Goal: Task Accomplishment & Management: Use online tool/utility

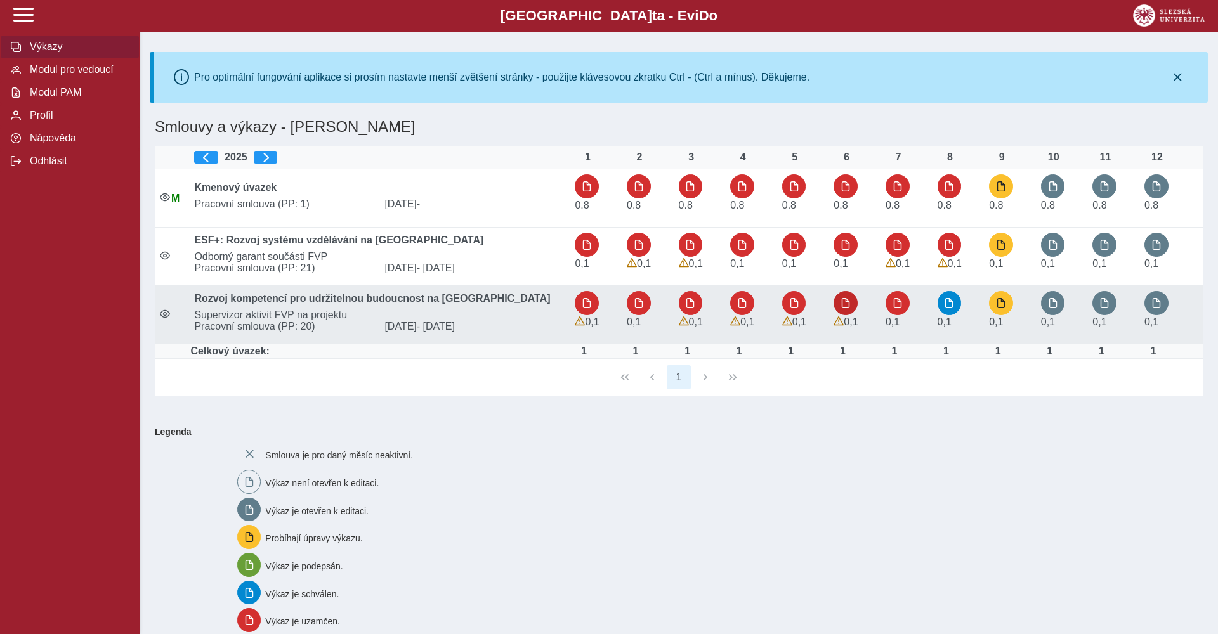
scroll to position [117, 0]
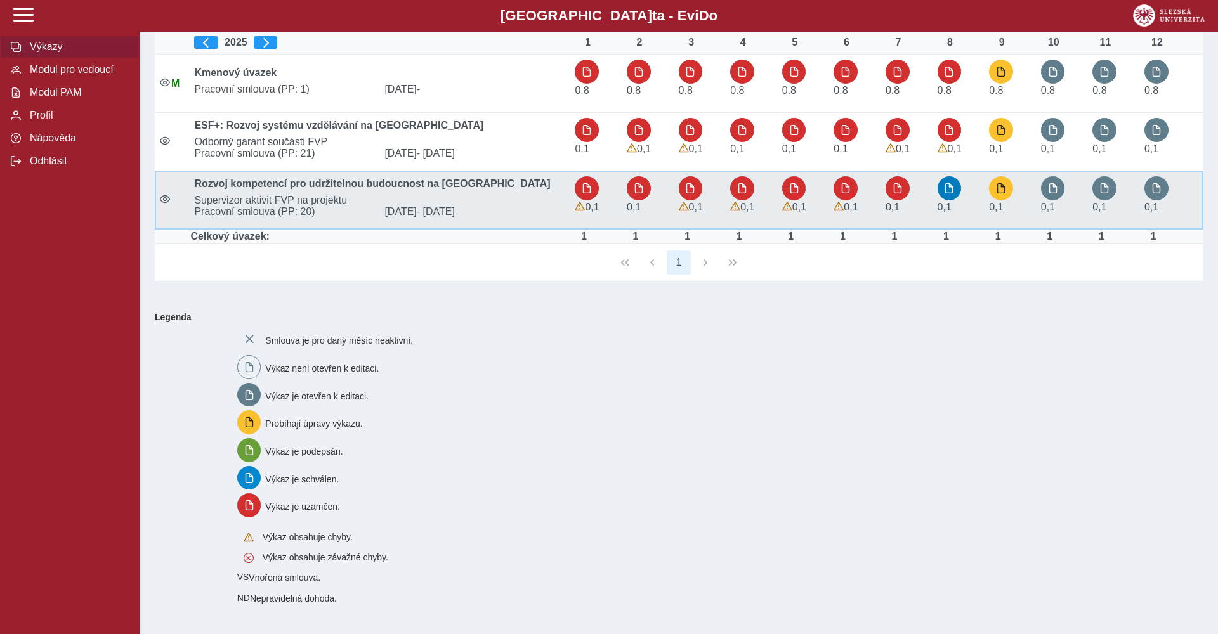
click at [950, 195] on button "button" at bounding box center [949, 188] width 24 height 24
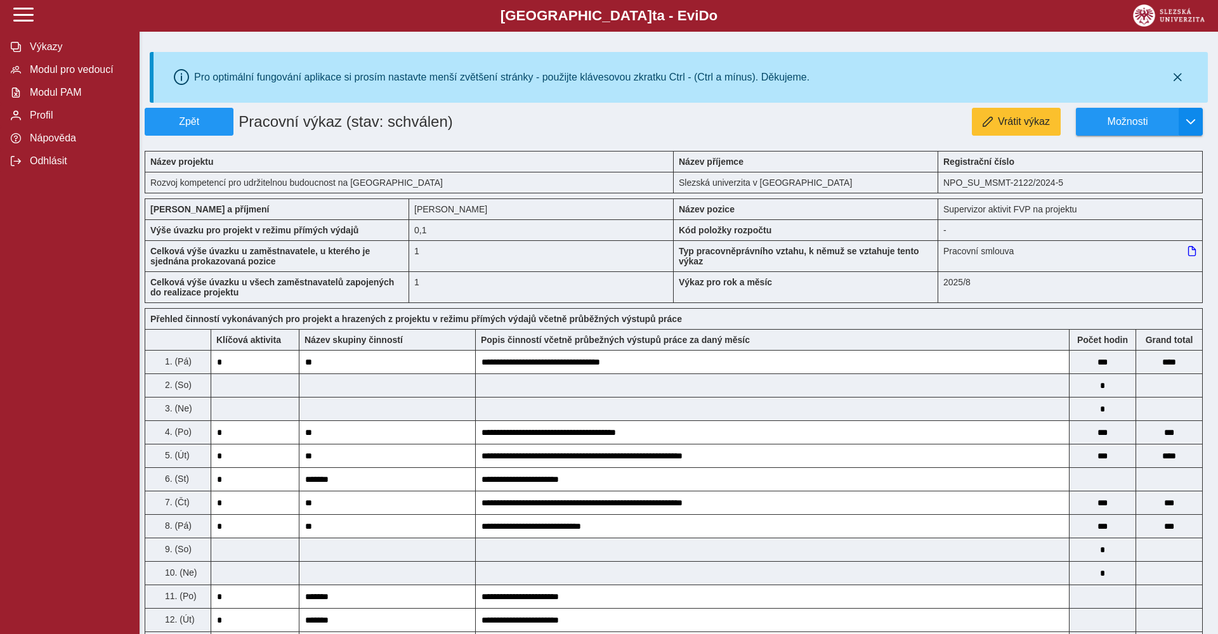
click at [1184, 121] on button "button" at bounding box center [1191, 122] width 24 height 28
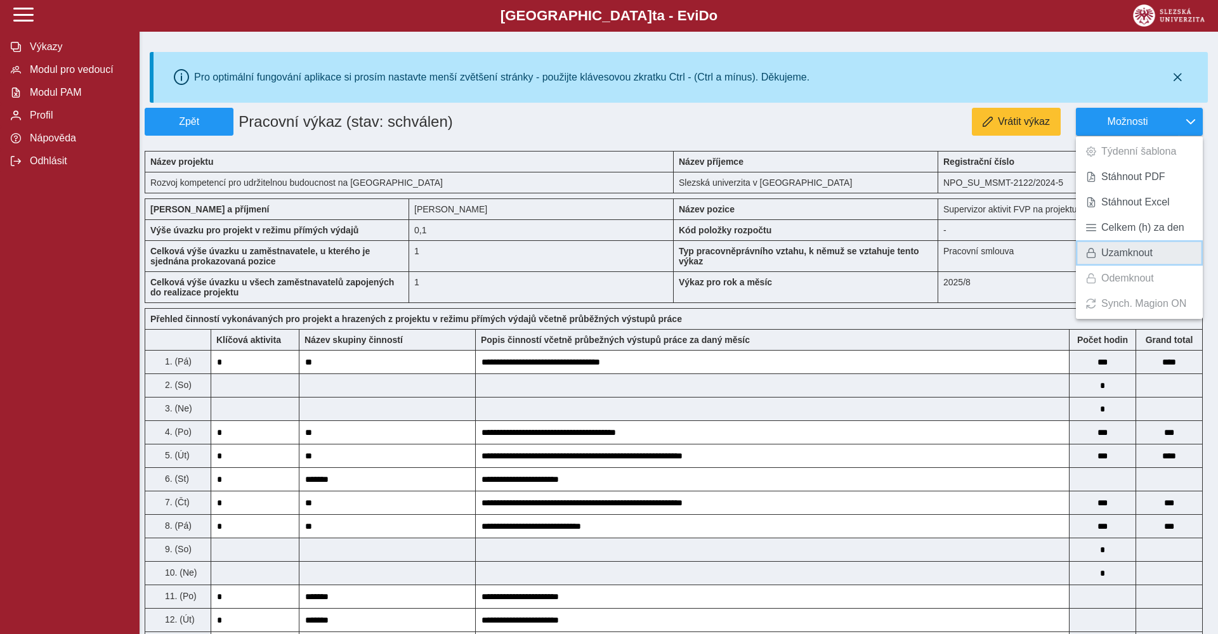
click at [1137, 246] on link "Uzamknout" at bounding box center [1139, 252] width 127 height 25
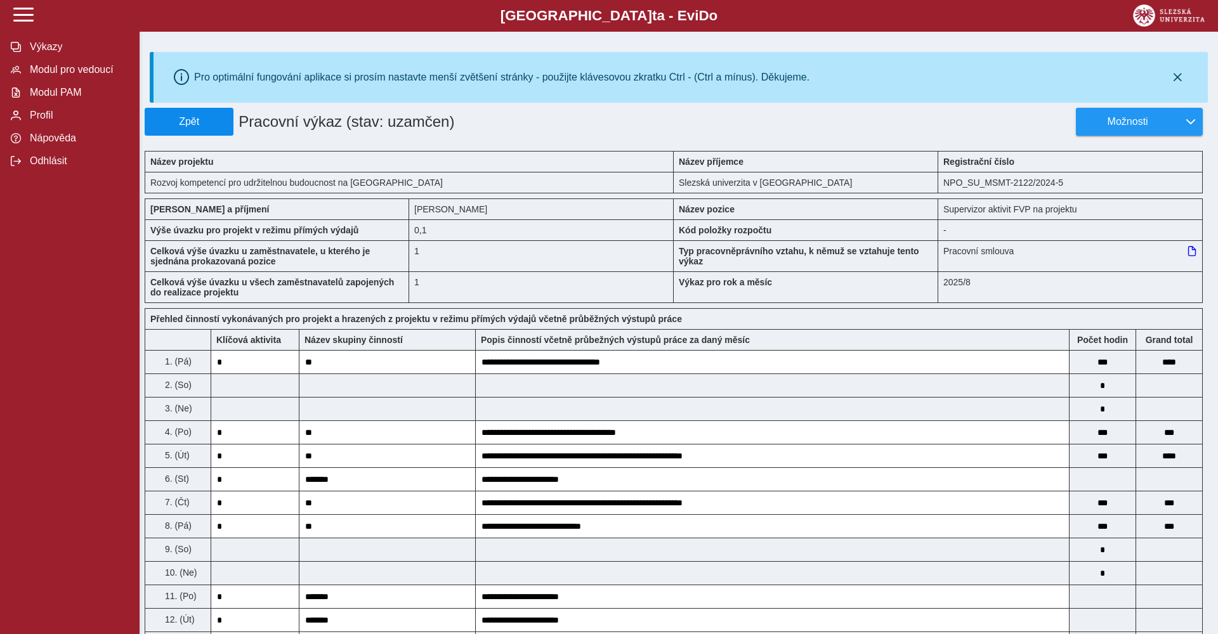
click at [202, 126] on span "Zpět" at bounding box center [188, 121] width 77 height 11
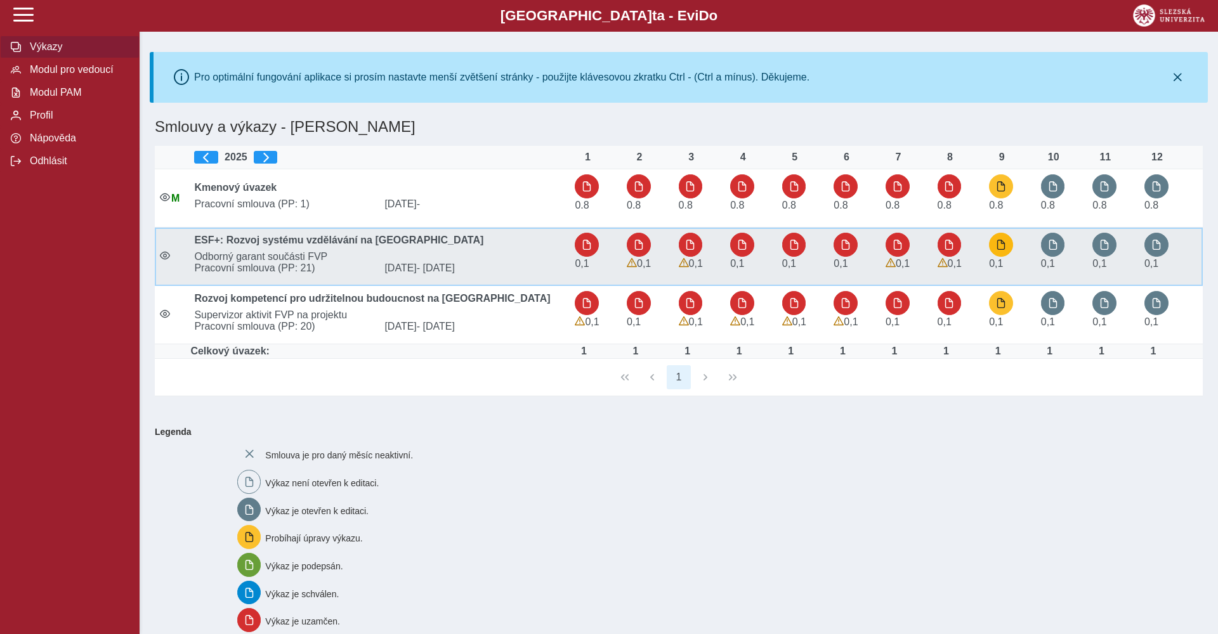
click at [1001, 247] on span "button" at bounding box center [1001, 245] width 10 height 10
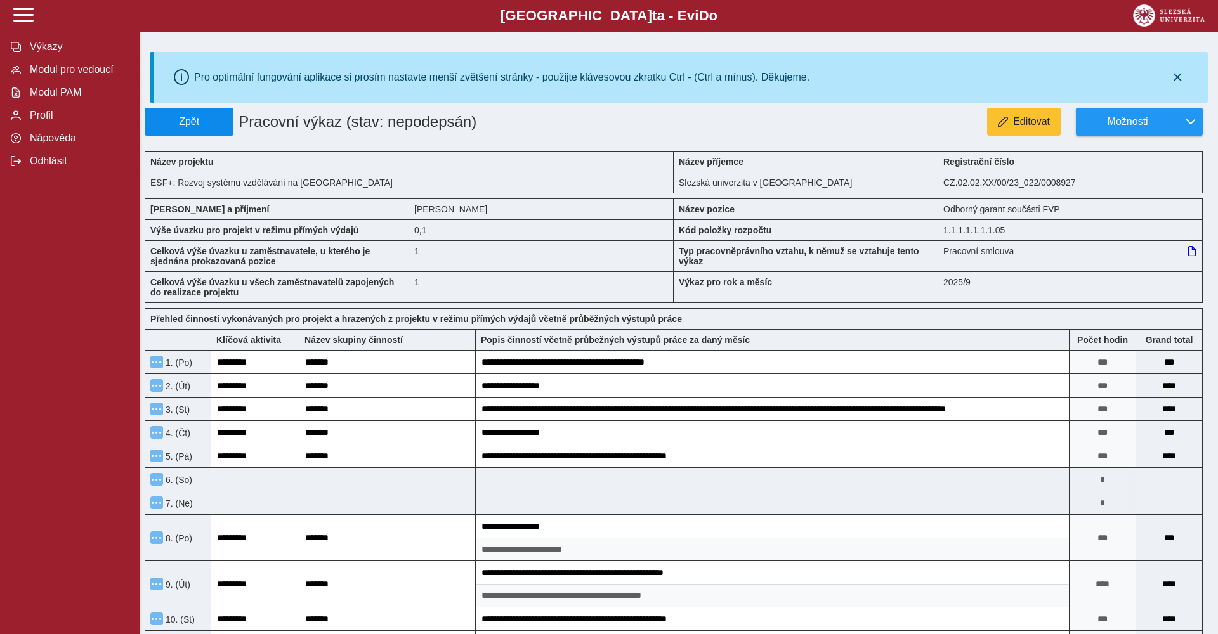
click at [207, 115] on button "Zpět" at bounding box center [189, 122] width 89 height 28
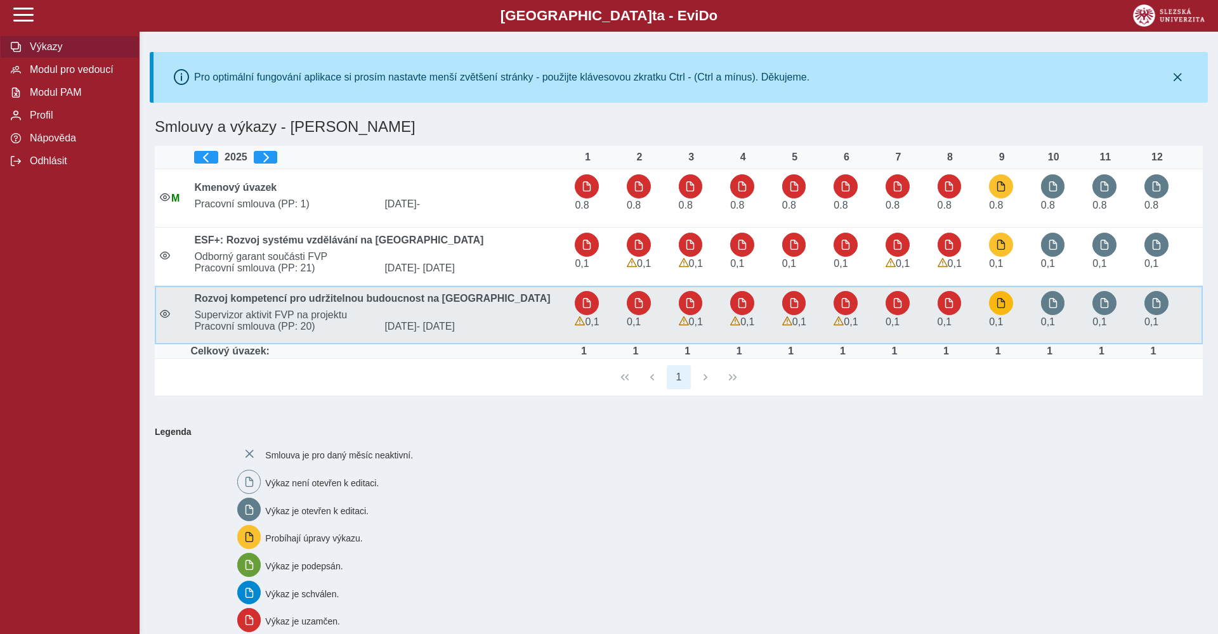
click at [1005, 301] on span "button" at bounding box center [1001, 303] width 10 height 10
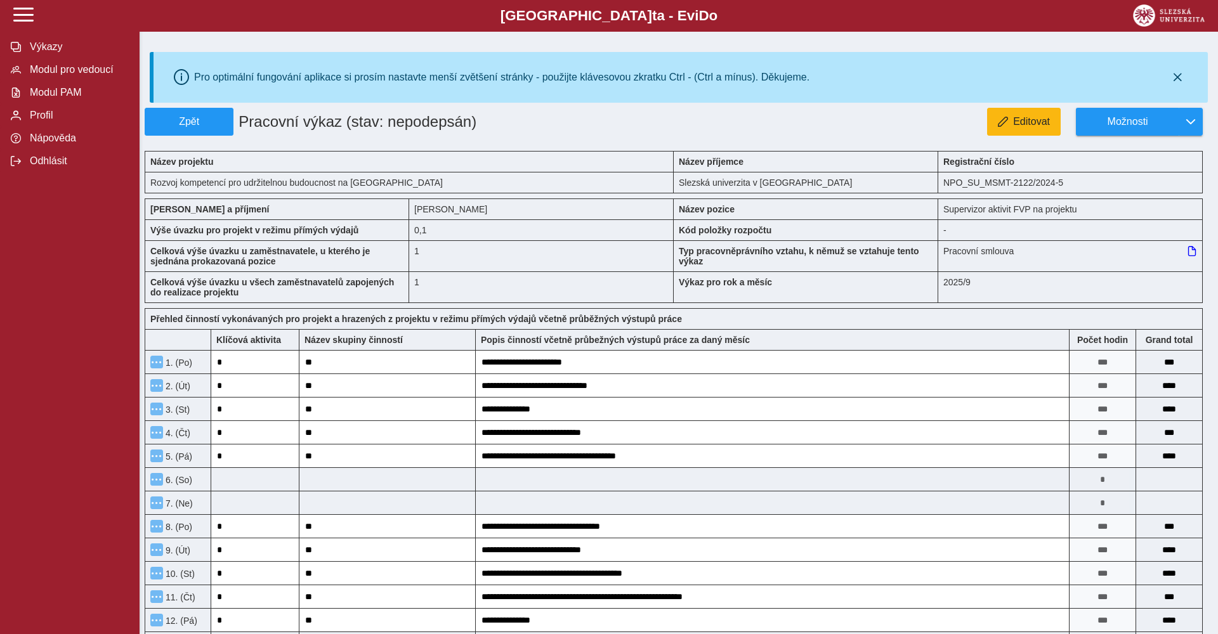
click at [1042, 123] on span "Editovat" at bounding box center [1031, 121] width 37 height 11
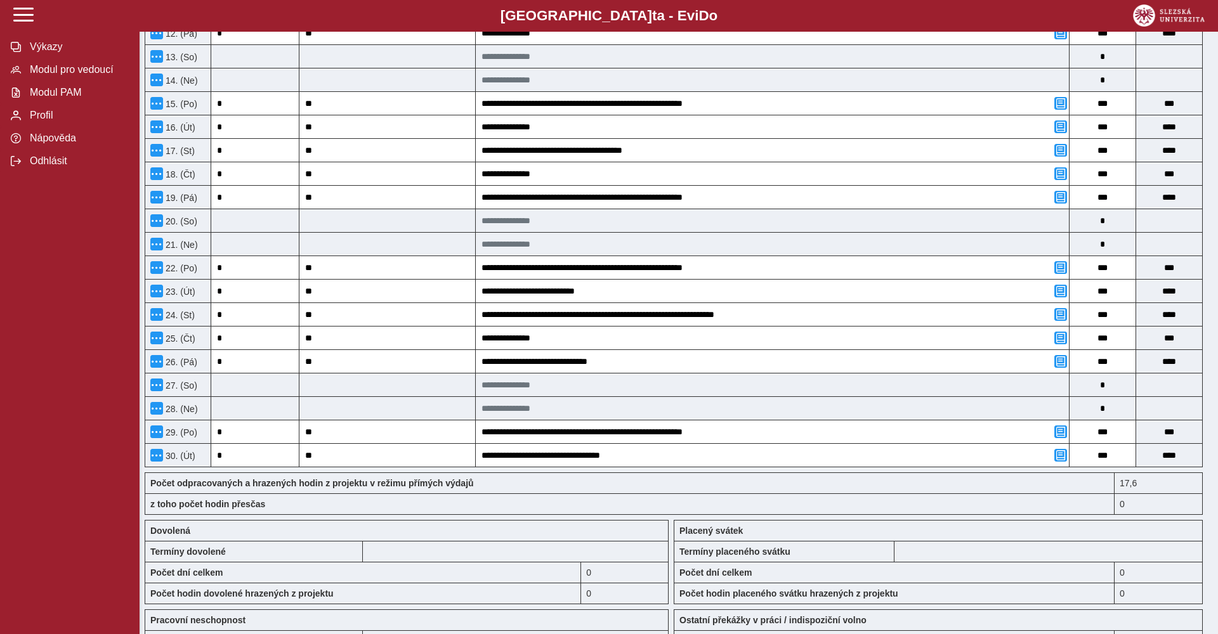
scroll to position [642, 0]
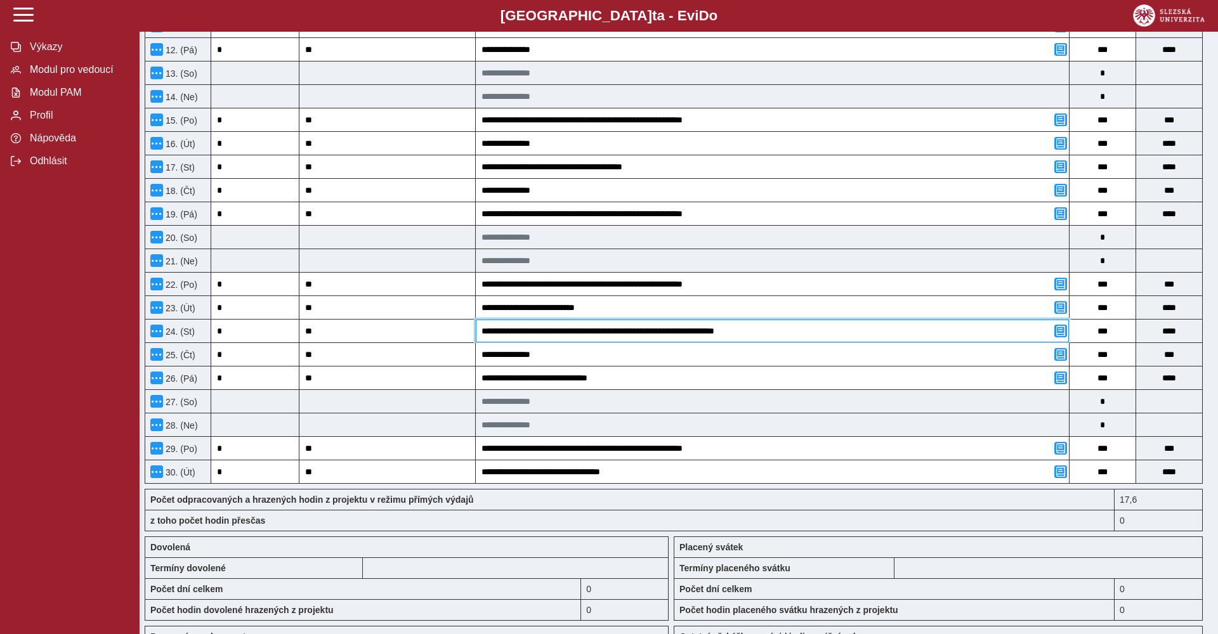
click at [703, 335] on input "**********" at bounding box center [772, 331] width 593 height 23
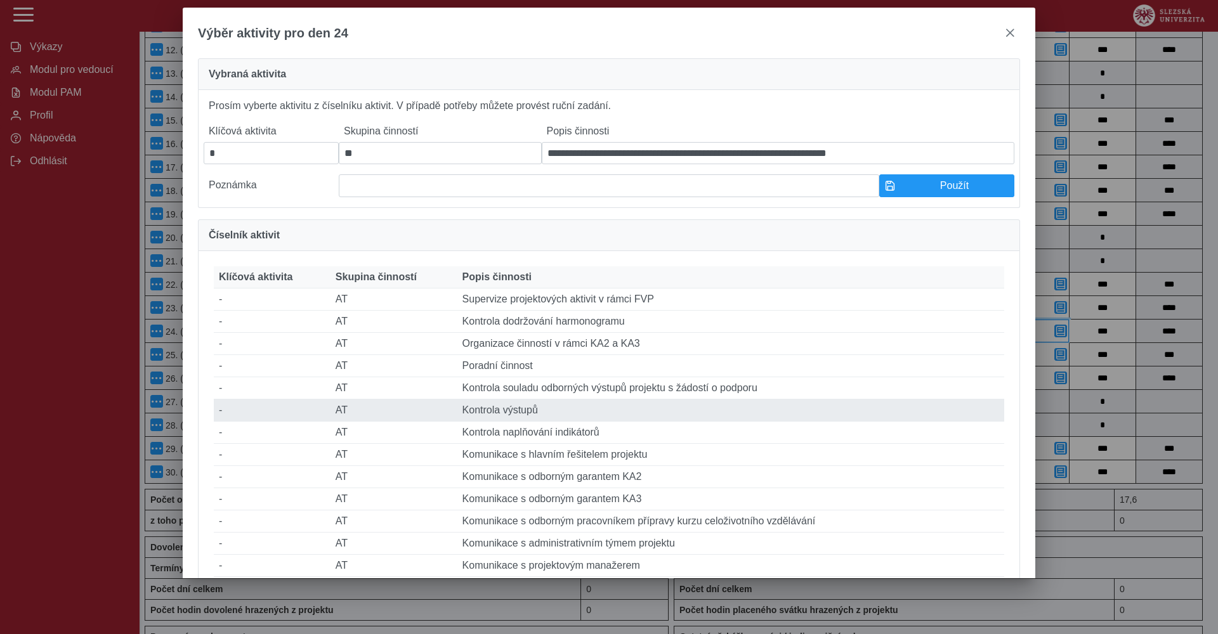
scroll to position [169, 0]
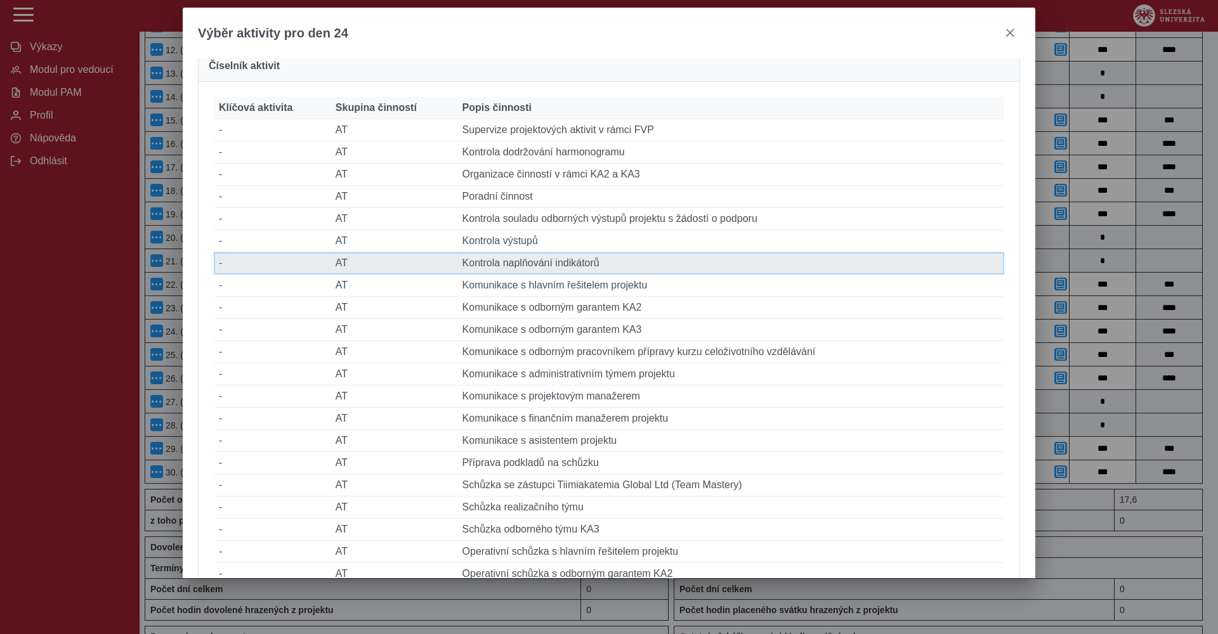
click at [591, 261] on td "Popis činnosti Kontrola naplňování indikátorů" at bounding box center [730, 263] width 547 height 22
type input "**********"
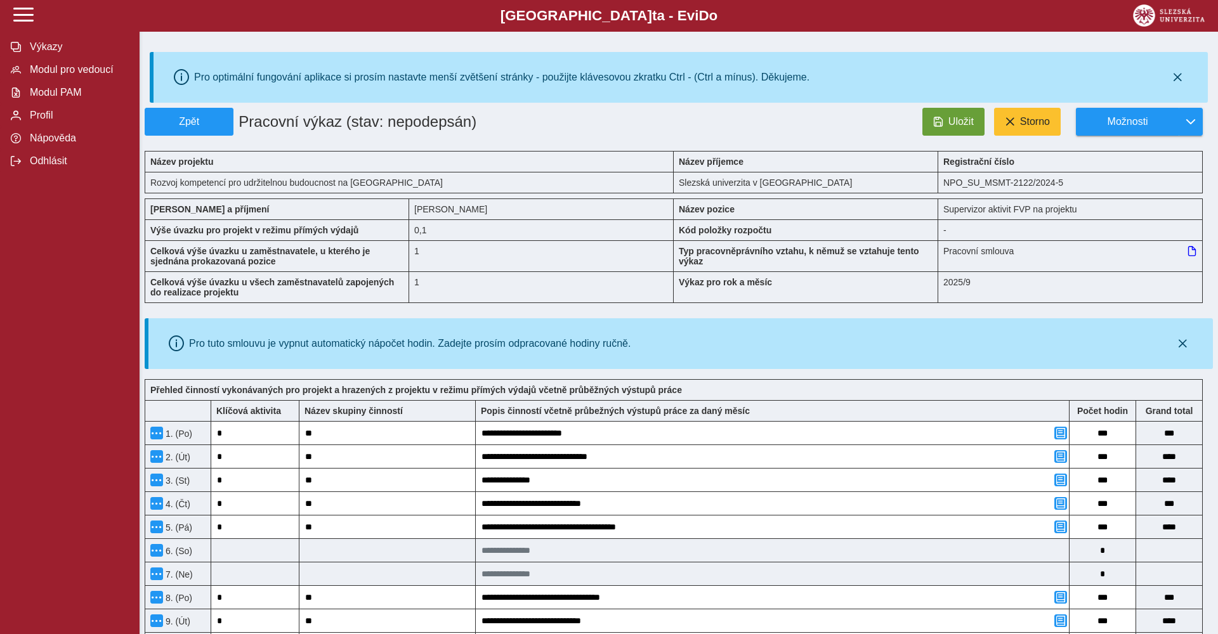
scroll to position [0, 0]
click at [967, 122] on span "Uložit" at bounding box center [960, 121] width 25 height 11
